Goal: Transaction & Acquisition: Purchase product/service

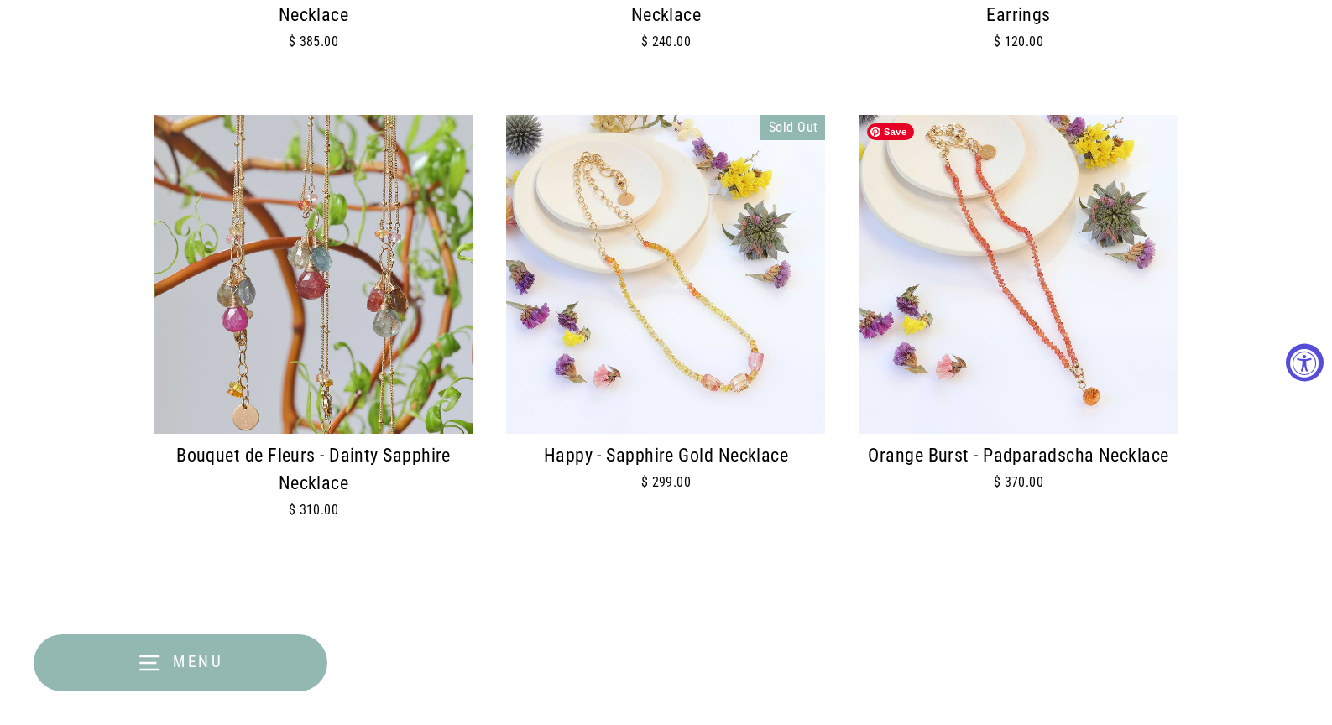
scroll to position [1175, 0]
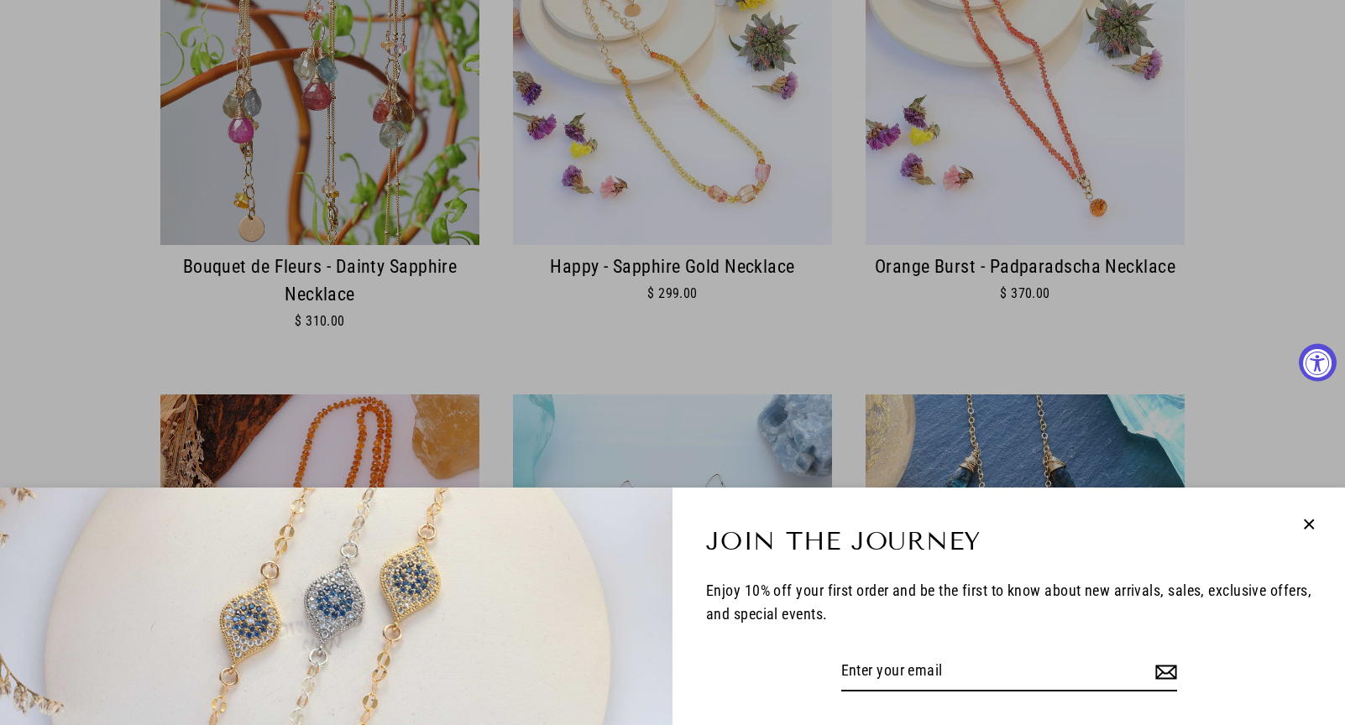
click at [1317, 525] on icon "button" at bounding box center [1309, 525] width 22 height 22
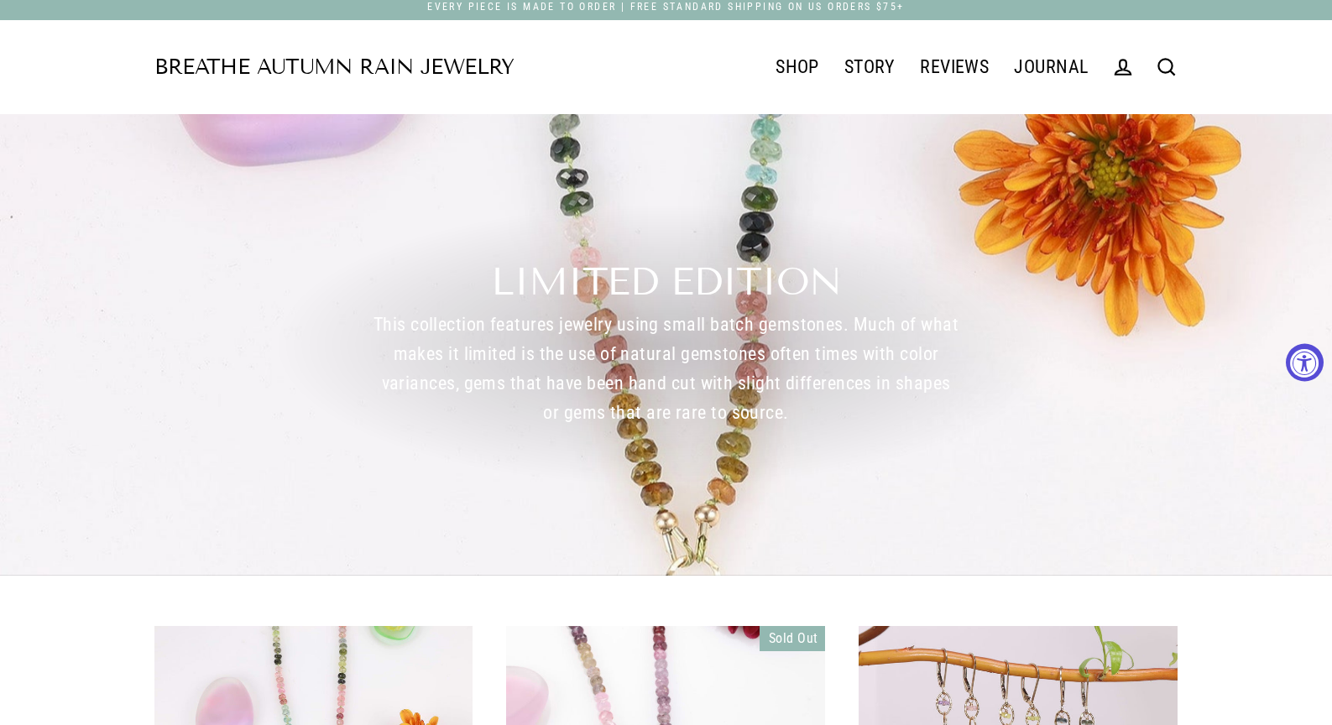
scroll to position [0, 0]
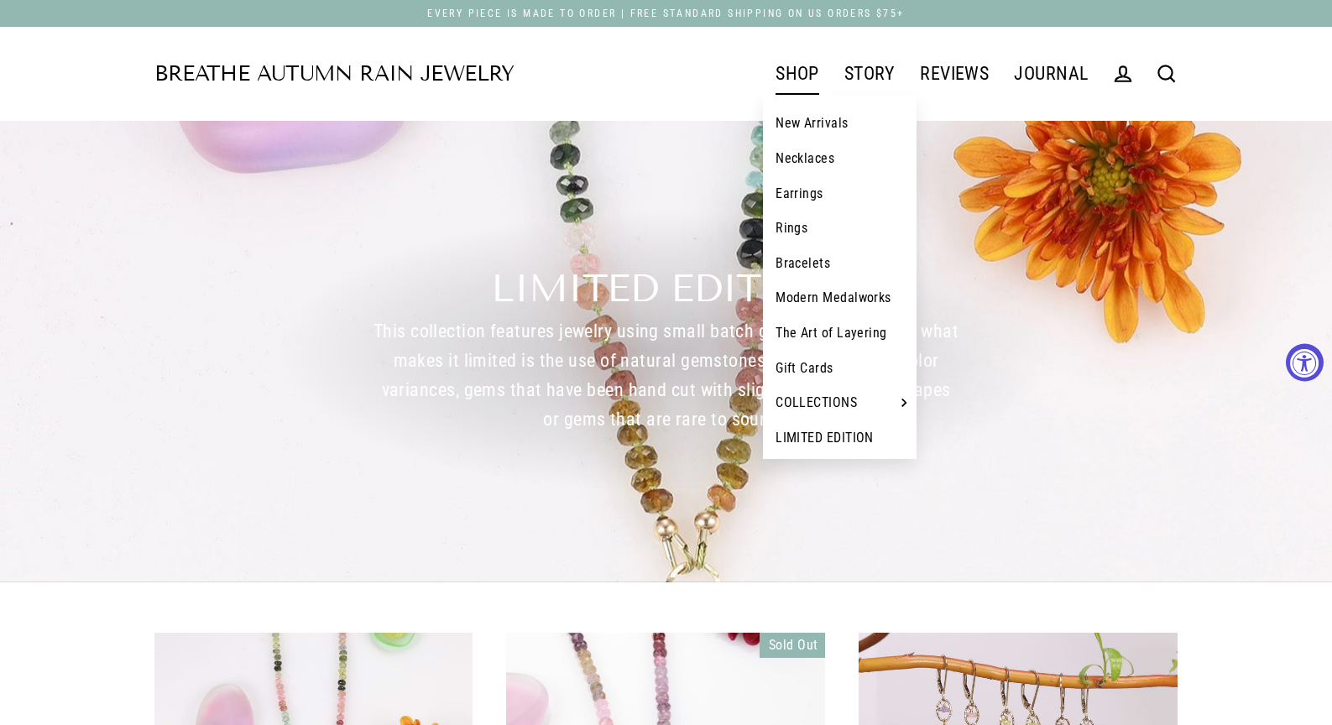
click at [804, 264] on link "Bracelets" at bounding box center [840, 263] width 154 height 35
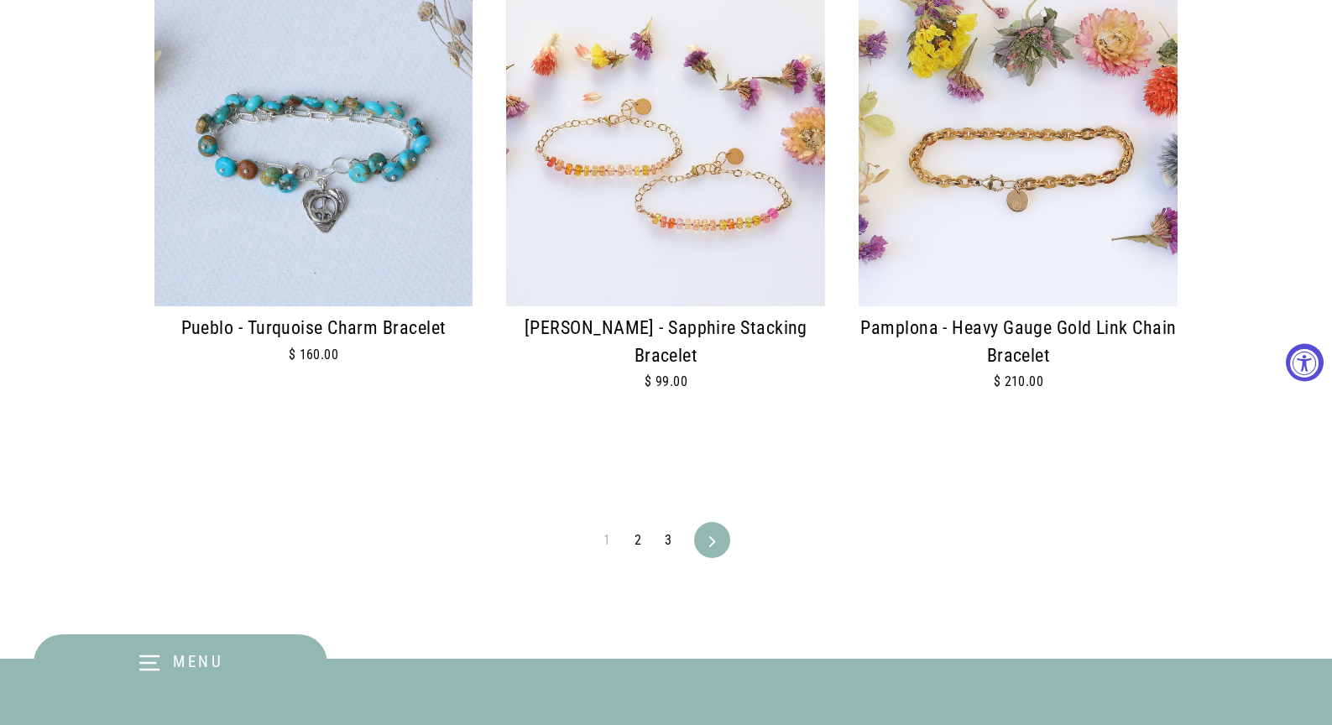
scroll to position [3945, 0]
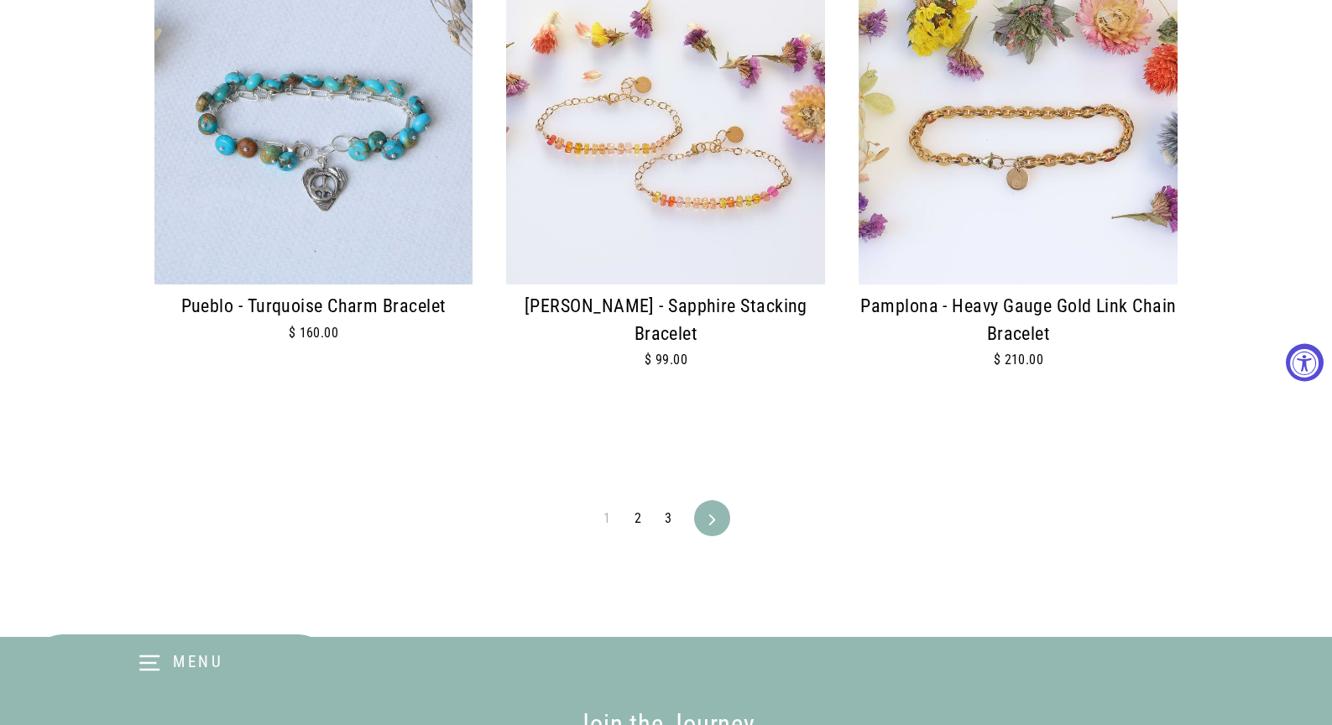
click at [633, 514] on link "2" at bounding box center [637, 518] width 27 height 27
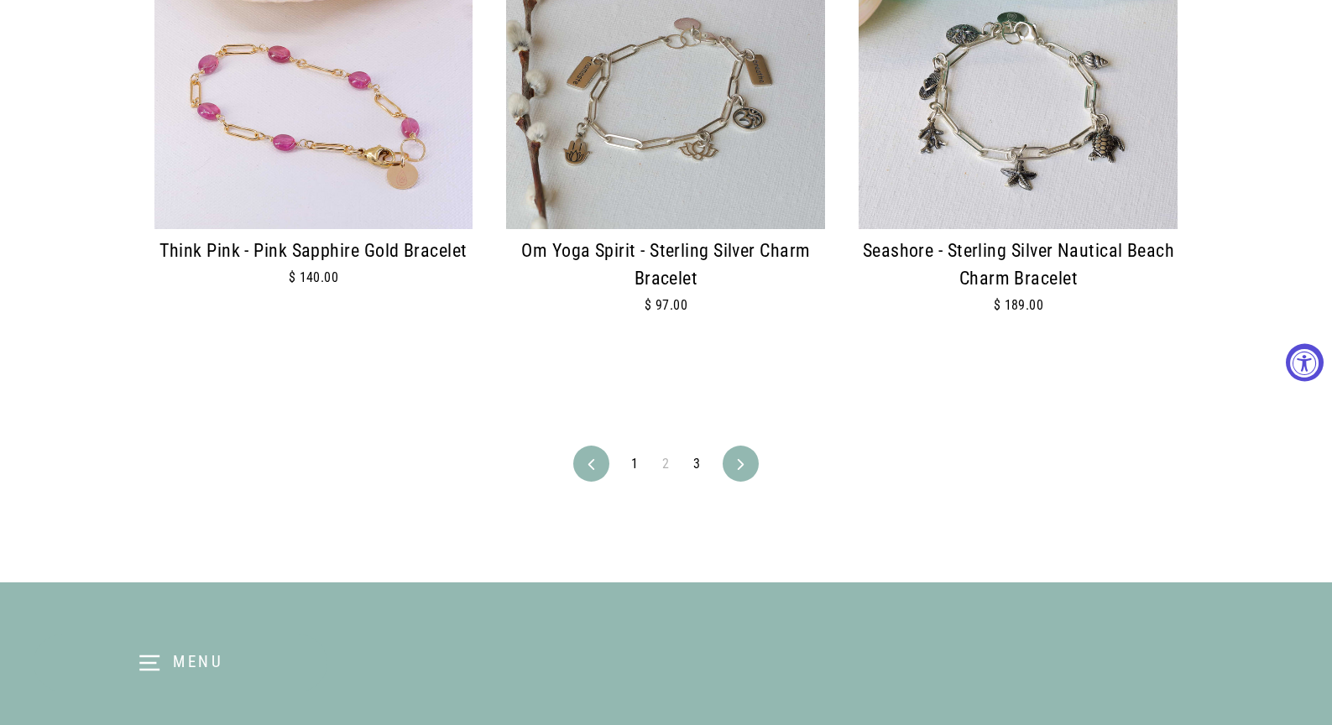
scroll to position [4029, 0]
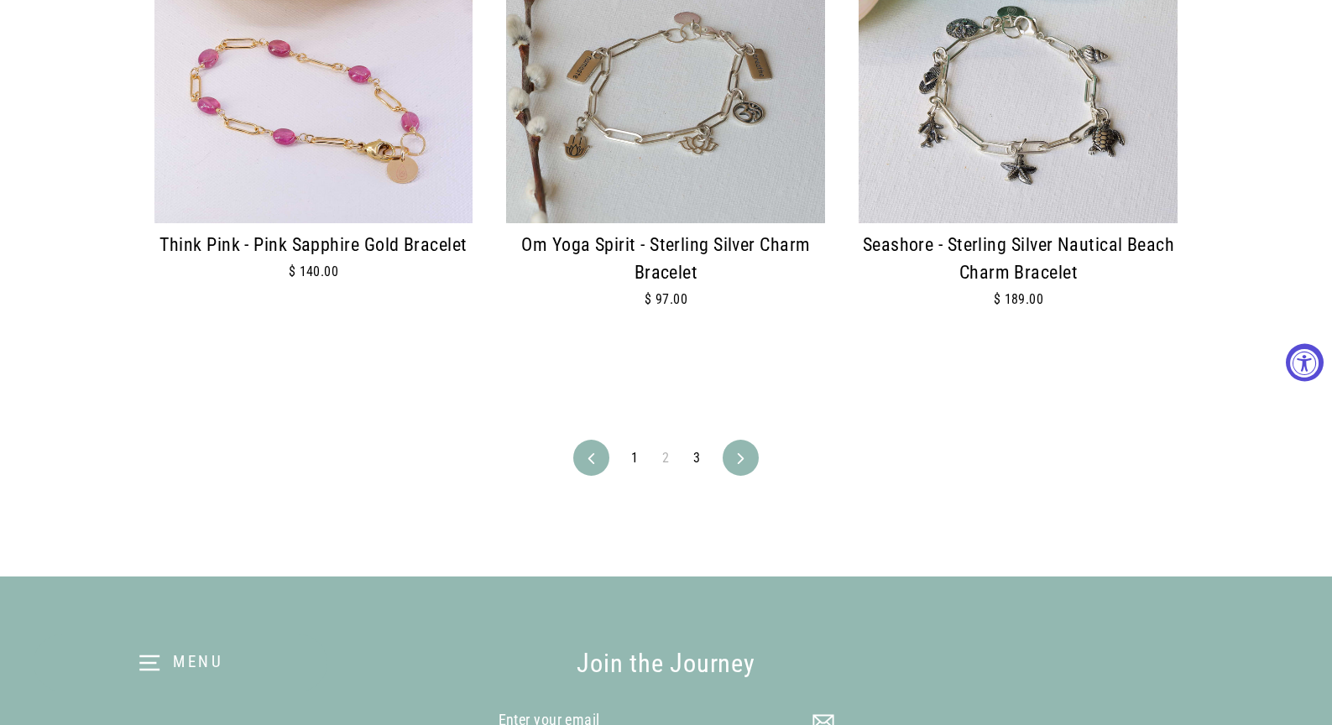
click at [696, 455] on link "3" at bounding box center [696, 458] width 27 height 27
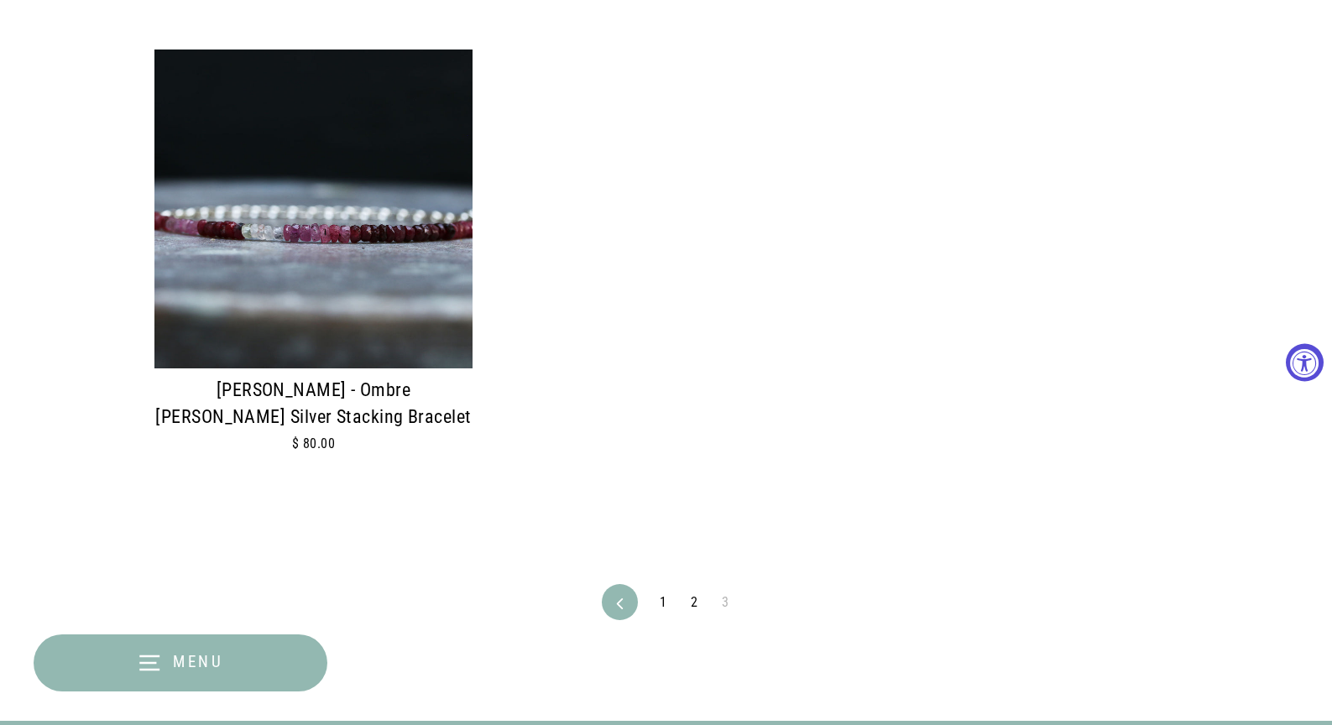
scroll to position [2518, 0]
